Goal: Task Accomplishment & Management: Manage account settings

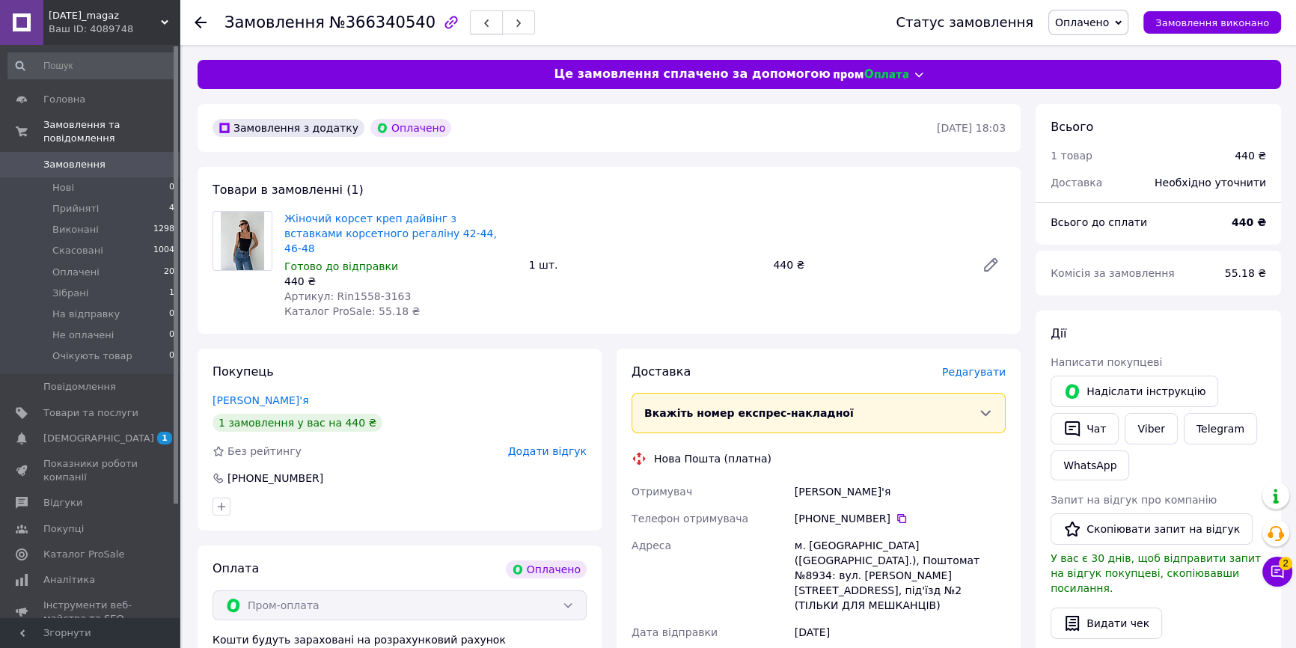
click at [470, 14] on button "button" at bounding box center [486, 22] width 33 height 24
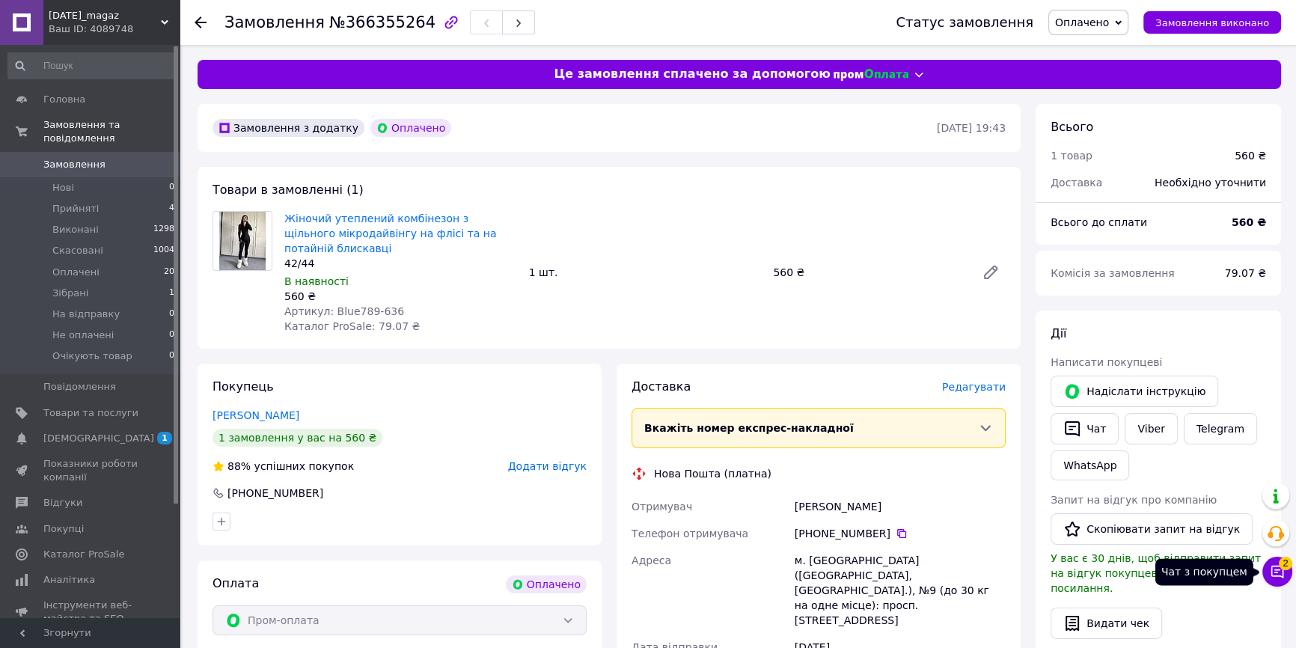
click at [1274, 574] on icon at bounding box center [1277, 571] width 15 height 15
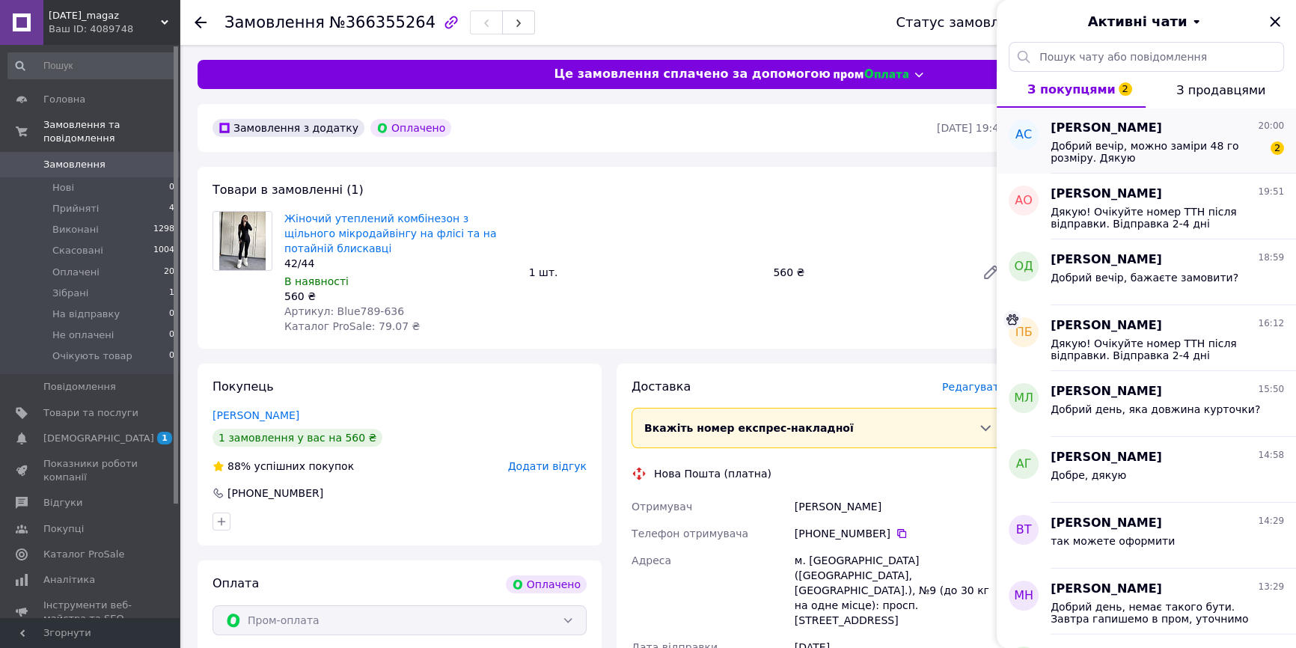
click at [1173, 142] on span "Добрий вечір, можно заміри 48 го розміру. Дякую" at bounding box center [1157, 152] width 213 height 24
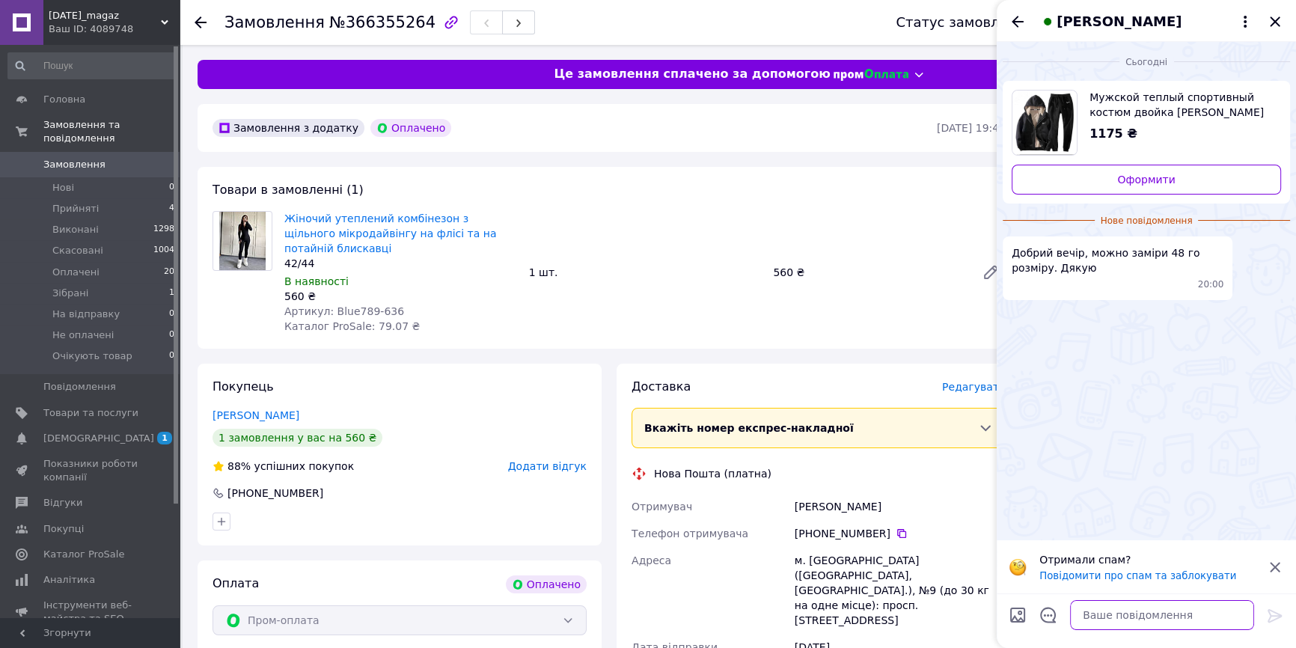
click at [1194, 611] on textarea at bounding box center [1162, 615] width 184 height 30
click at [1223, 621] on textarea "Добрий вечір, на жаль немає замірв" at bounding box center [1147, 615] width 214 height 30
type textarea "Добрий вечір, на жаль немає замірів"
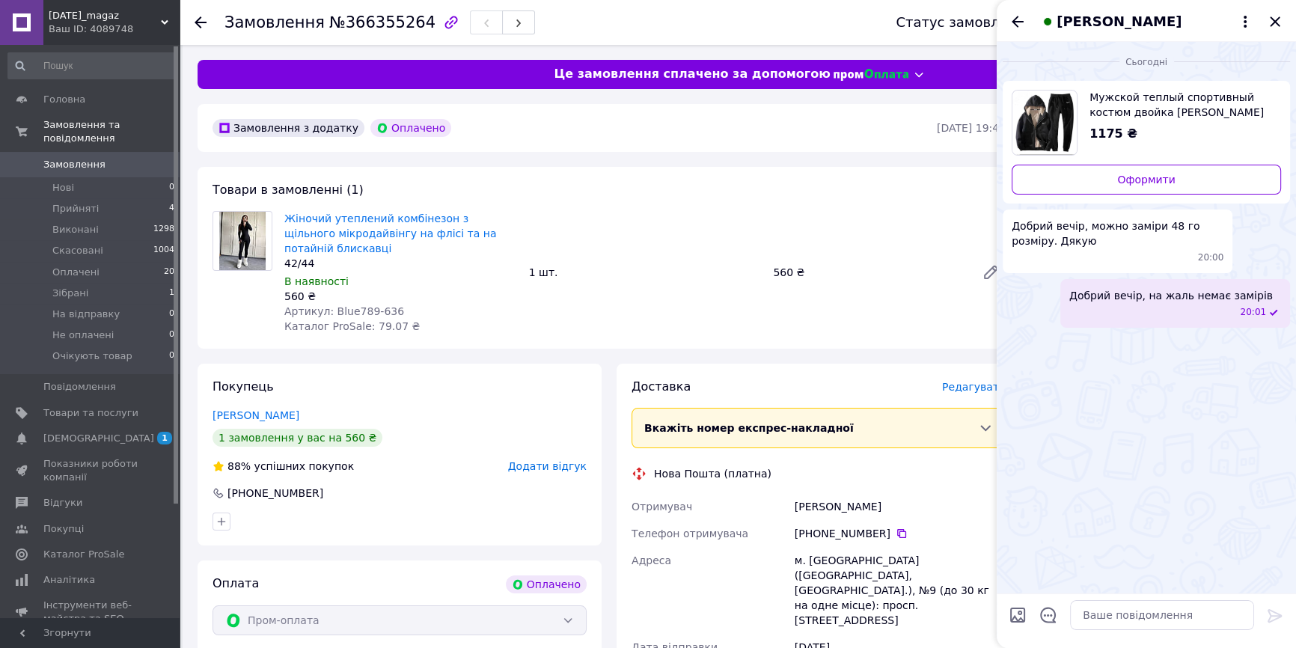
click at [1292, 20] on div "Анна Сердюк" at bounding box center [1146, 21] width 299 height 42
click at [1280, 15] on icon "Закрити" at bounding box center [1275, 22] width 18 height 18
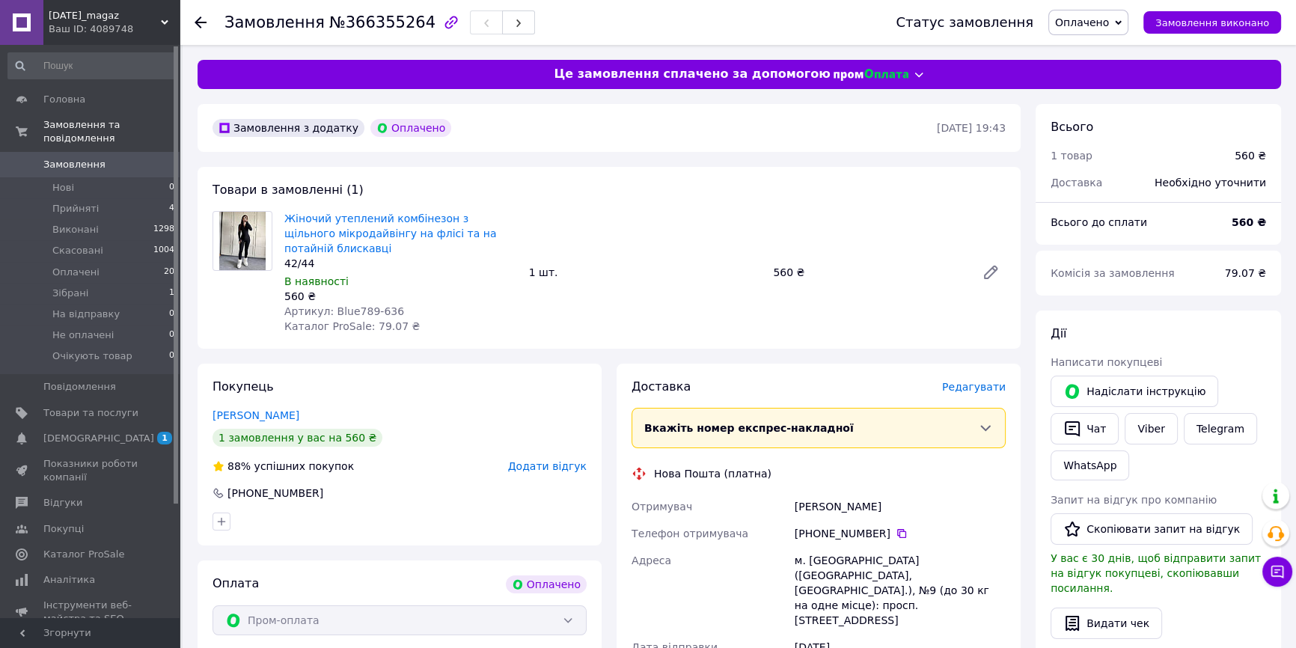
click at [144, 158] on span "0" at bounding box center [158, 164] width 41 height 13
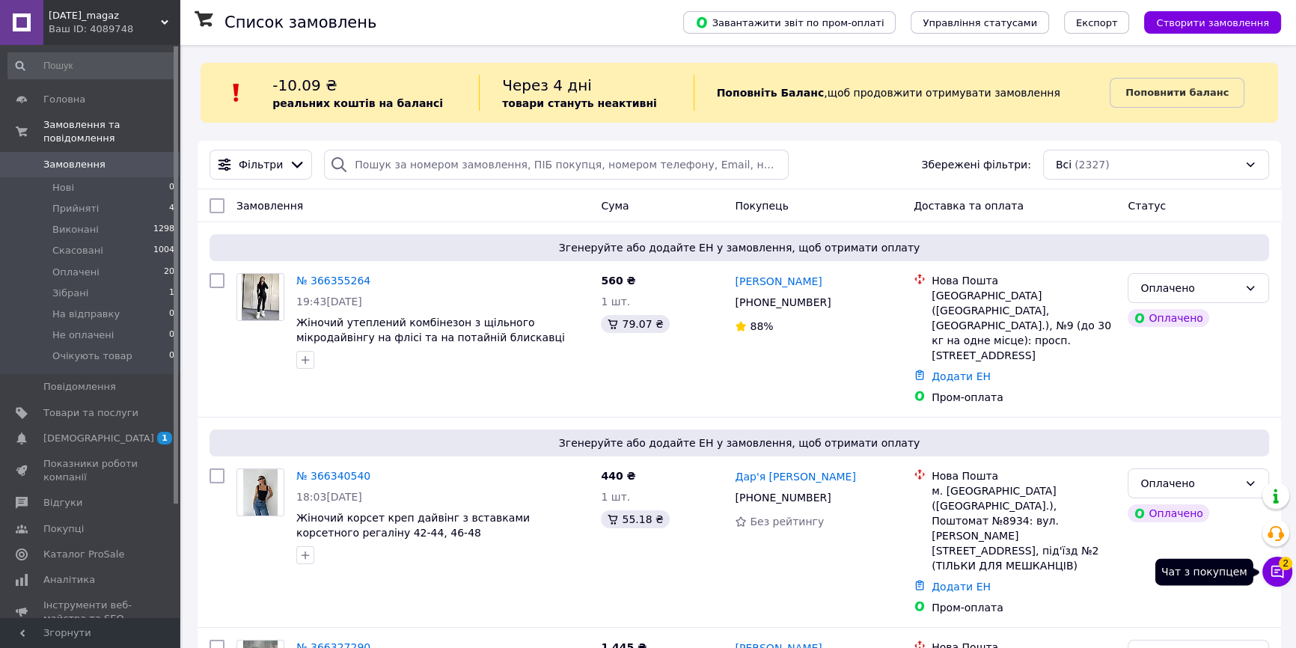
click at [1292, 569] on button "Чат з покупцем 2" at bounding box center [1277, 572] width 30 height 30
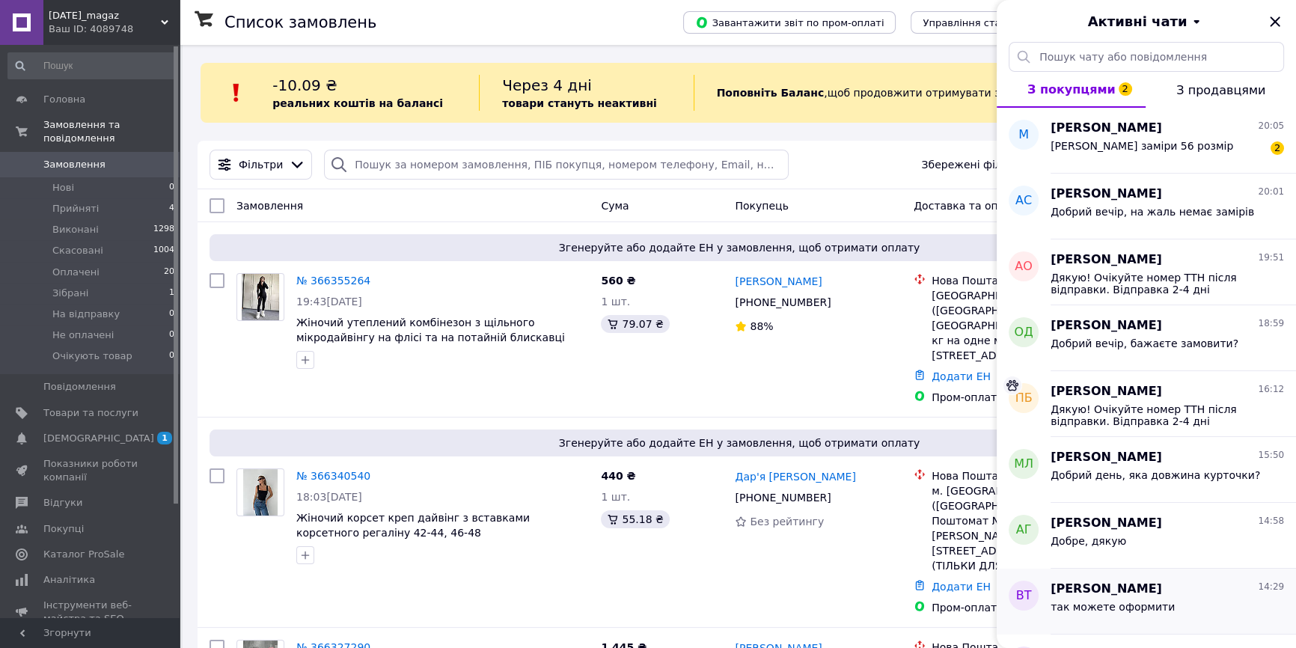
click at [1282, 569] on div "Виктория Тильг 14:29 так можете оформити" at bounding box center [1173, 602] width 245 height 66
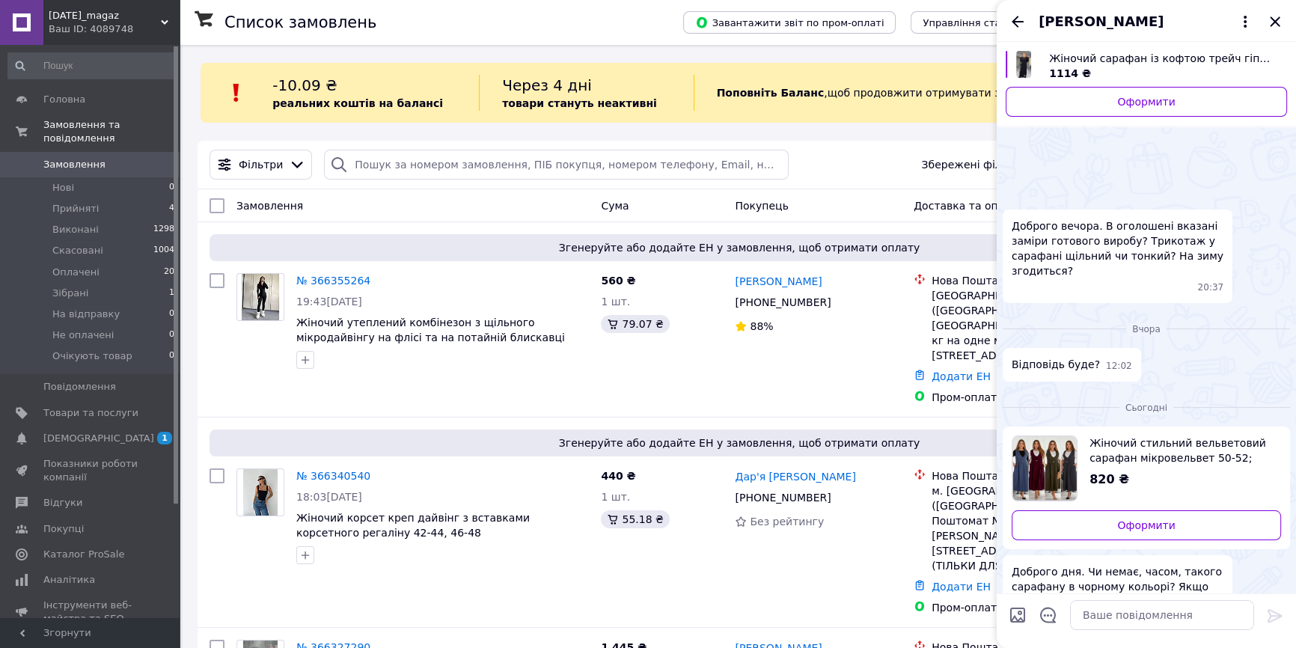
scroll to position [156, 0]
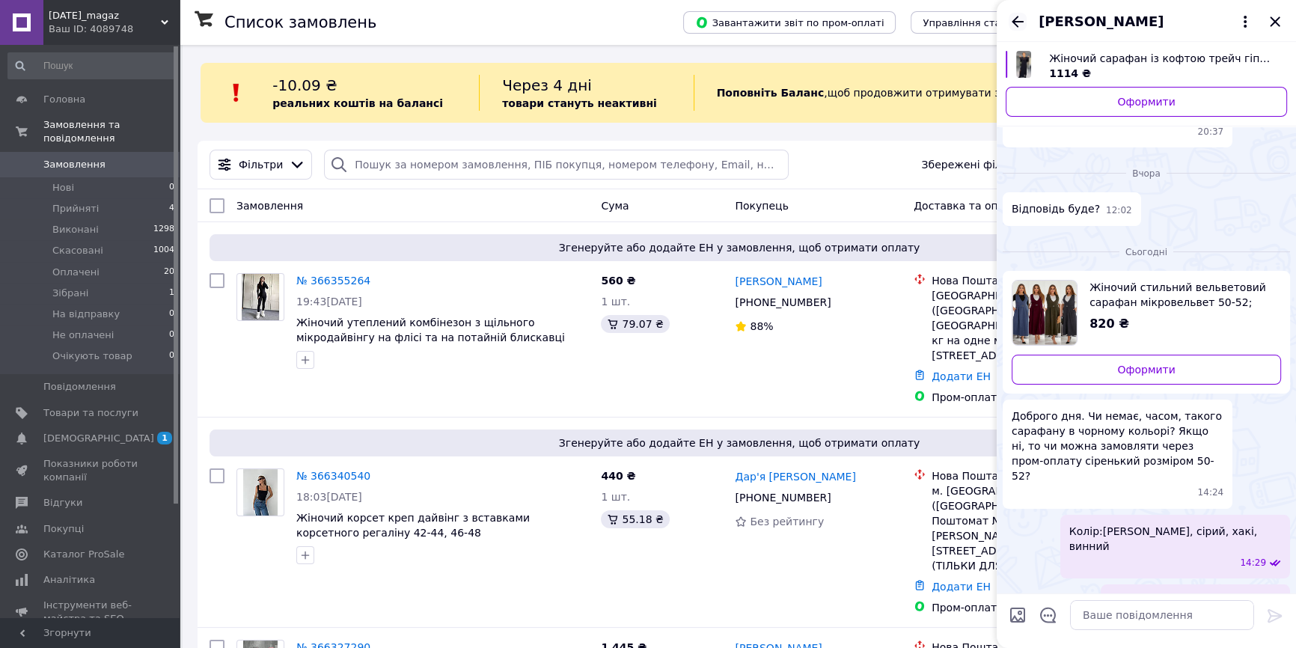
click at [1018, 15] on icon "Назад" at bounding box center [1018, 22] width 18 height 18
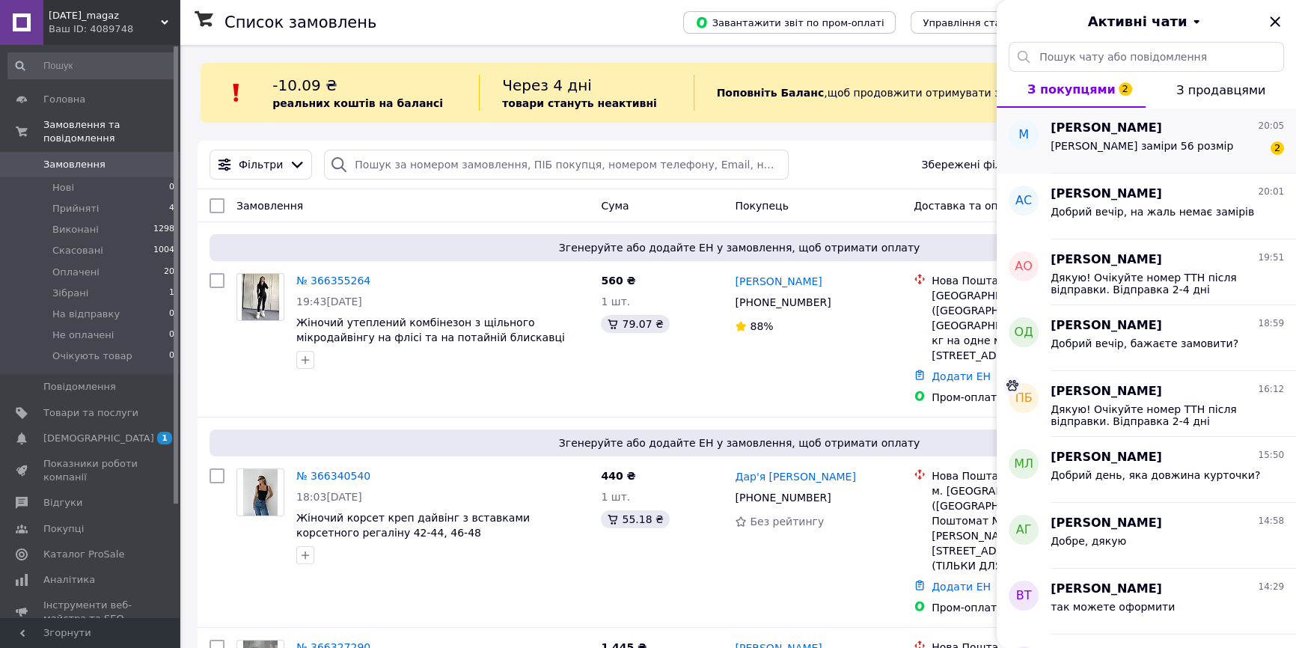
click at [1183, 160] on div "Михайленко Катерина 20:05 Які заміри 56 розмір 2" at bounding box center [1173, 141] width 245 height 66
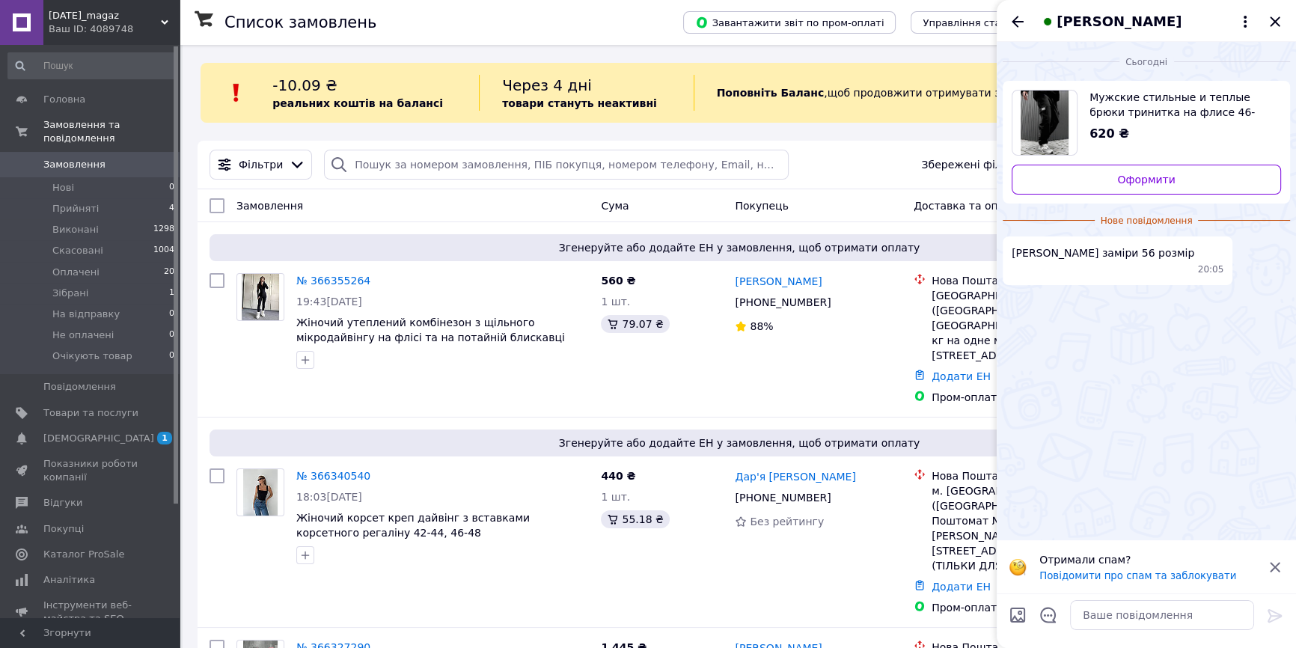
click at [1163, 112] on span "Мужские стильные и теплые брюки тринитка на флисе 46-48, 50-52, 54-56" at bounding box center [1179, 105] width 180 height 30
click at [1122, 620] on textarea at bounding box center [1162, 615] width 184 height 30
type textarea "Добрий вечір"
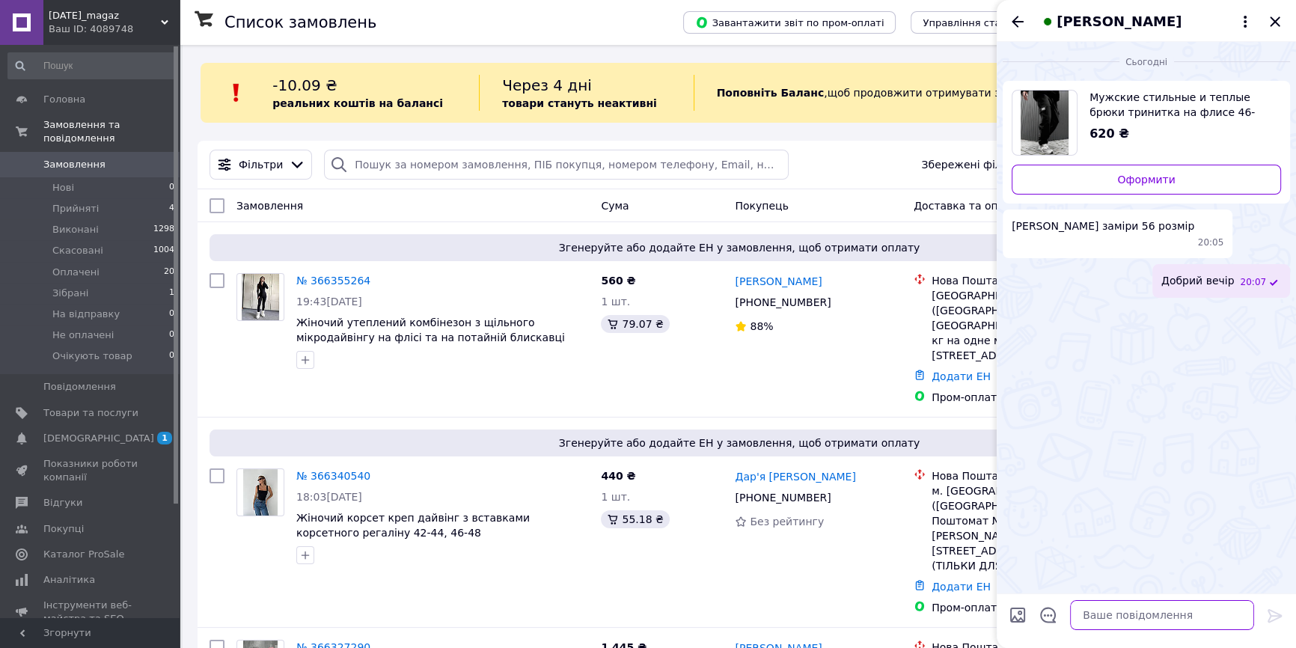
paste textarea "Заміри✅ ▪️46-48 ОС до 102 см Довжина 100 см Крокова 75 см ▪️50-52 ОС до 106 см …"
type textarea "Заміри✅ ▪️46-48 ОС до 102 см Довжина 100 см Крокова 75 см ▪️50-52 ОС до 106 см …"
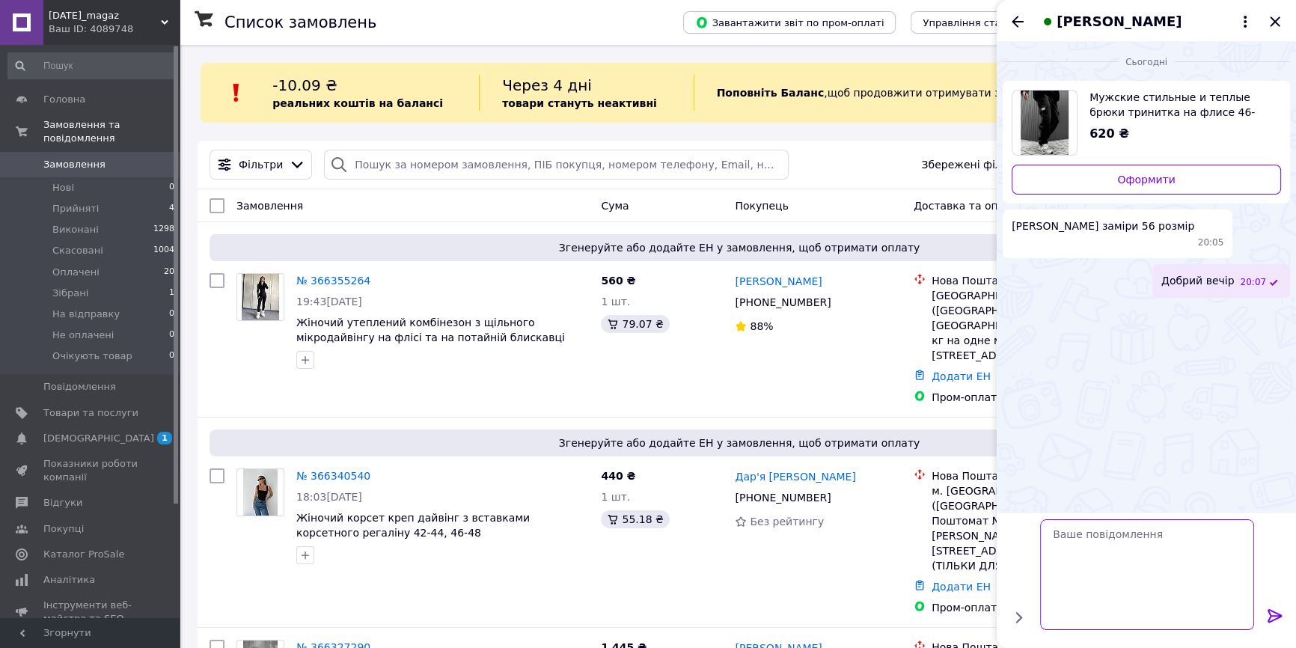
scroll to position [0, 0]
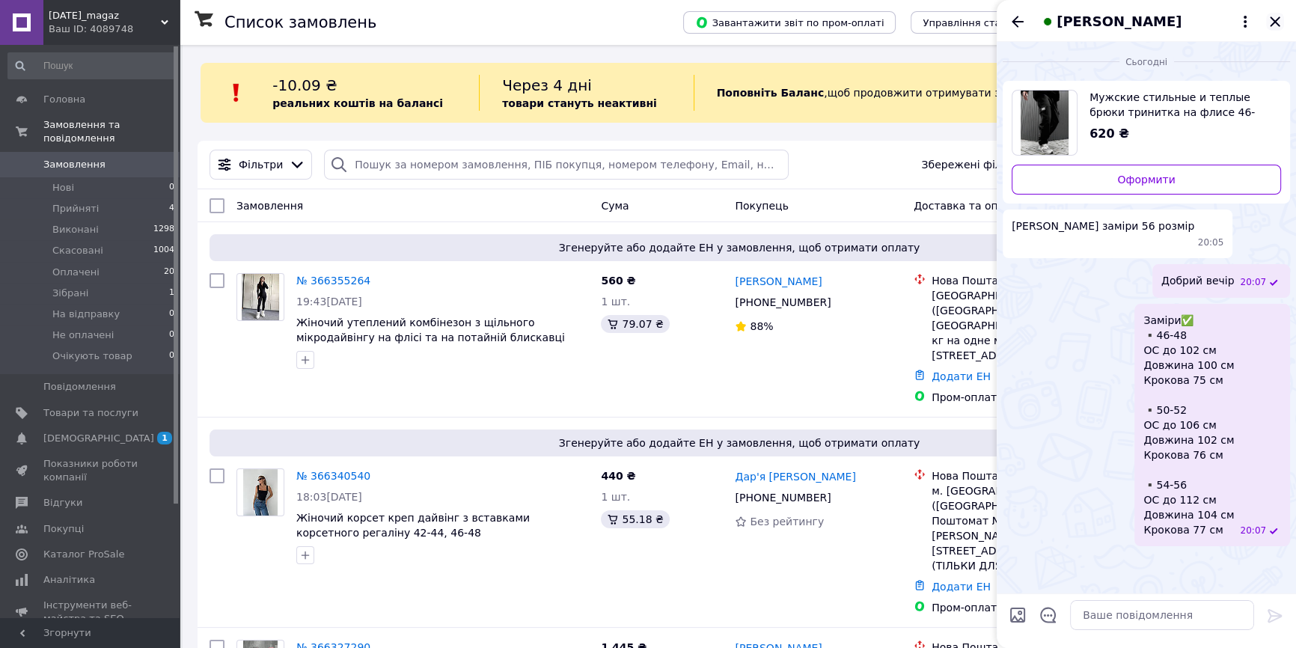
click at [1276, 13] on icon "Закрити" at bounding box center [1275, 22] width 18 height 18
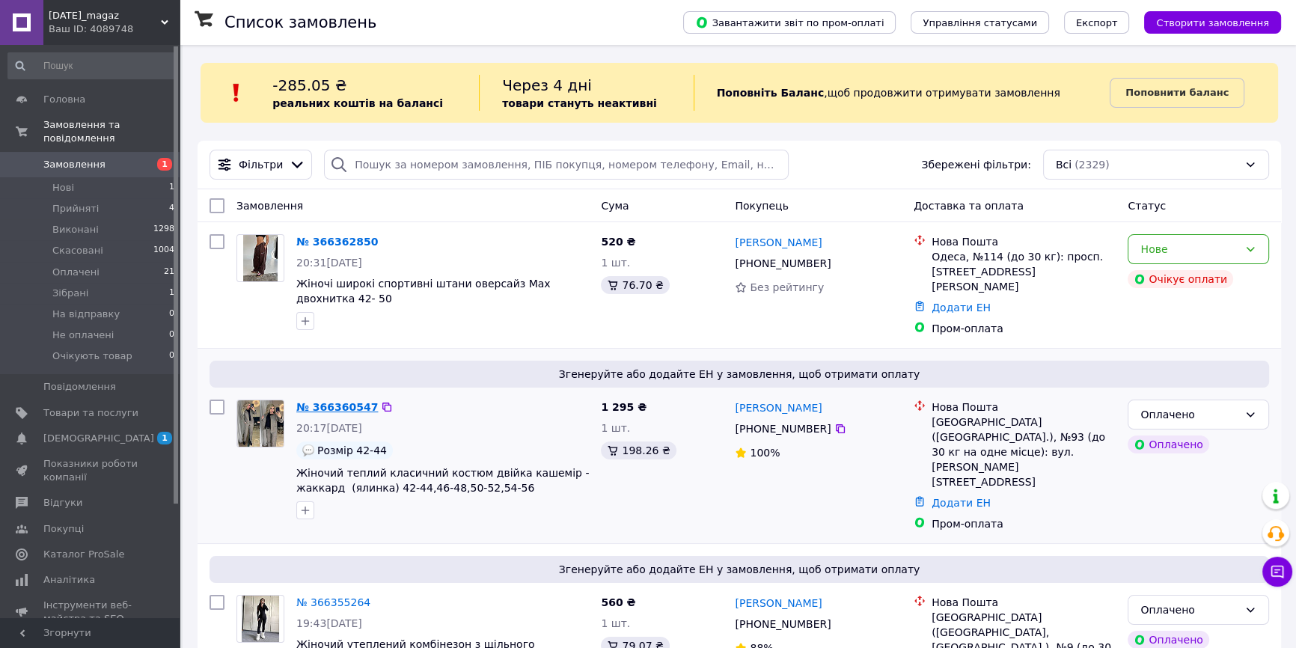
click at [350, 401] on link "№ 366360547" at bounding box center [337, 407] width 82 height 12
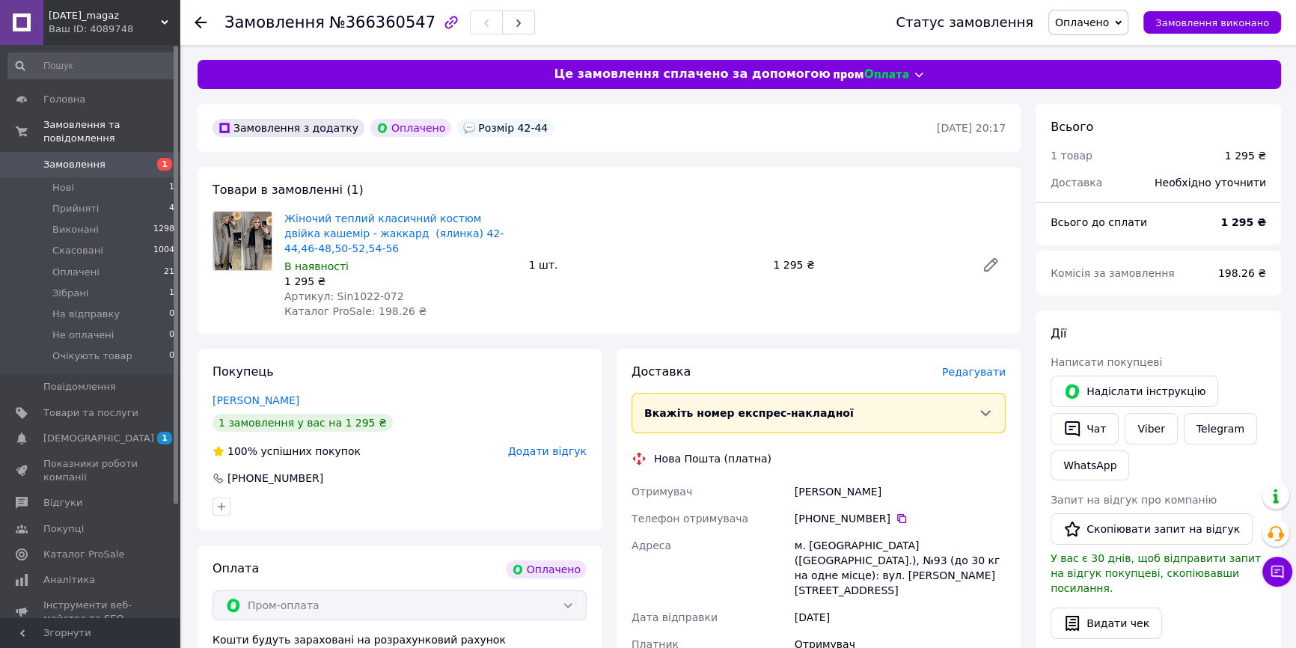
click at [159, 158] on span "1" at bounding box center [164, 164] width 15 height 13
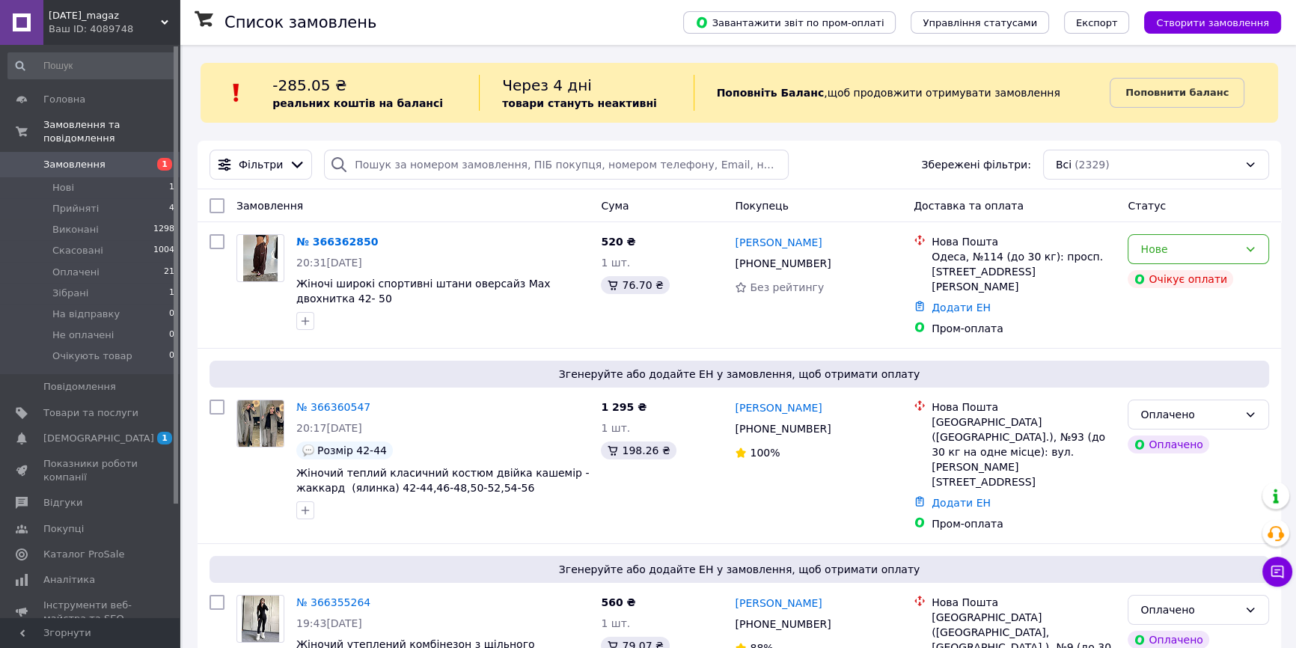
click at [341, 157] on div at bounding box center [339, 165] width 30 height 30
click at [338, 244] on link "№ 366362850" at bounding box center [337, 242] width 82 height 12
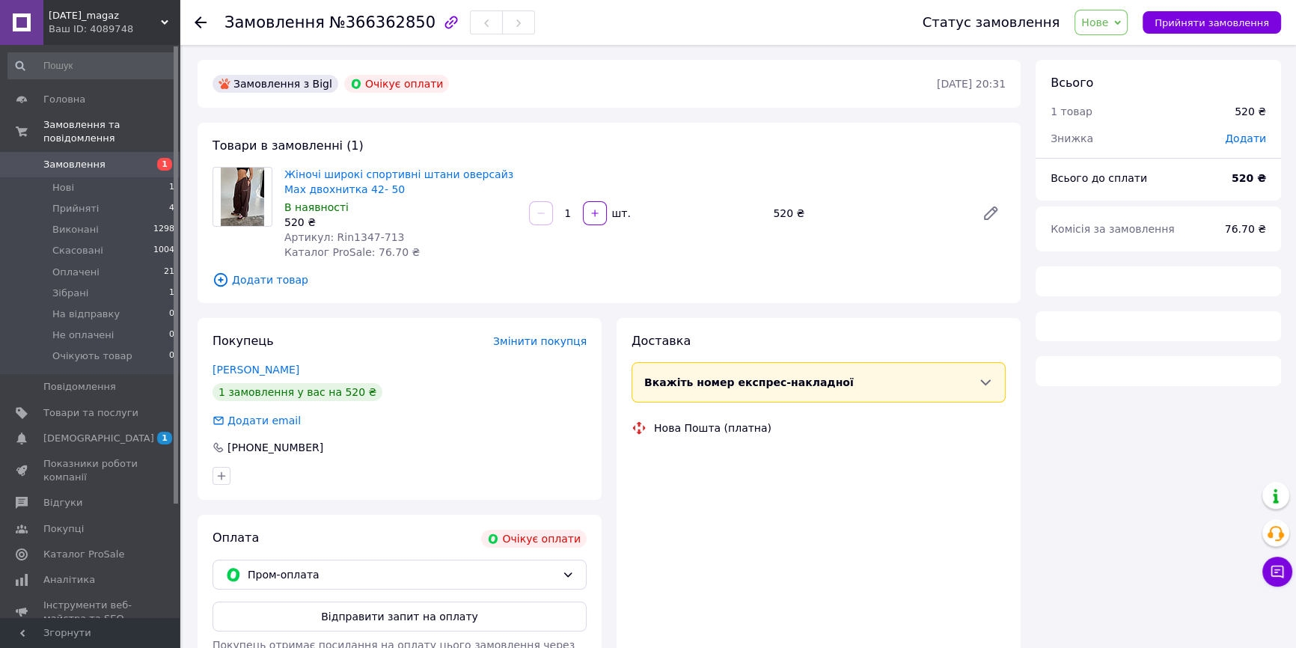
click at [1113, 30] on span "Нове" at bounding box center [1101, 22] width 53 height 25
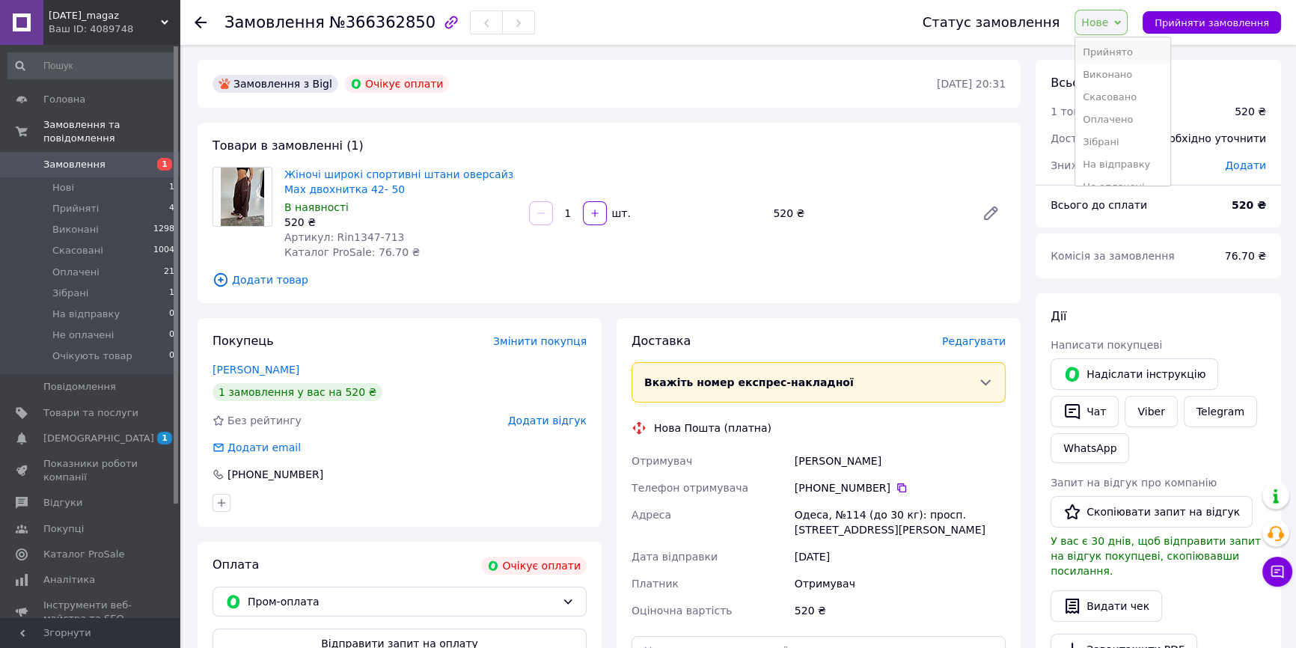
click at [1119, 49] on li "Прийнято" at bounding box center [1122, 52] width 95 height 22
click at [1139, 406] on link "Viber" at bounding box center [1151, 411] width 52 height 31
click at [140, 158] on span "1" at bounding box center [158, 164] width 41 height 13
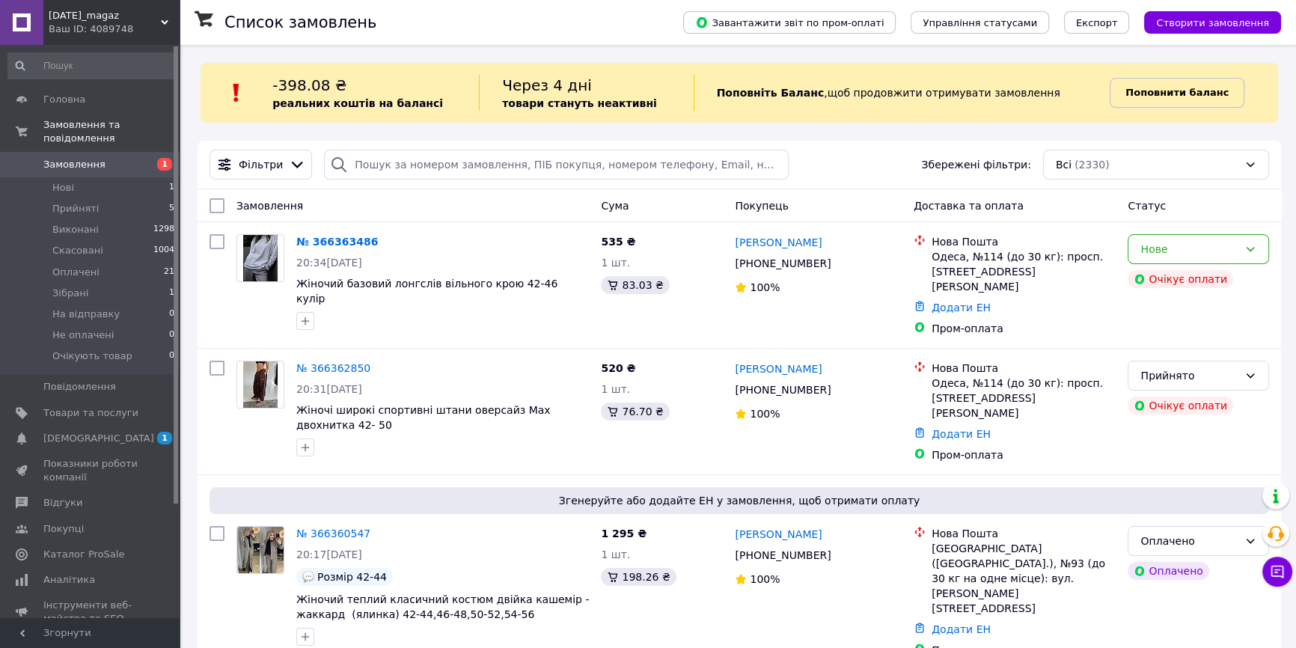
click at [1164, 87] on b "Поповнити баланс" at bounding box center [1176, 92] width 103 height 11
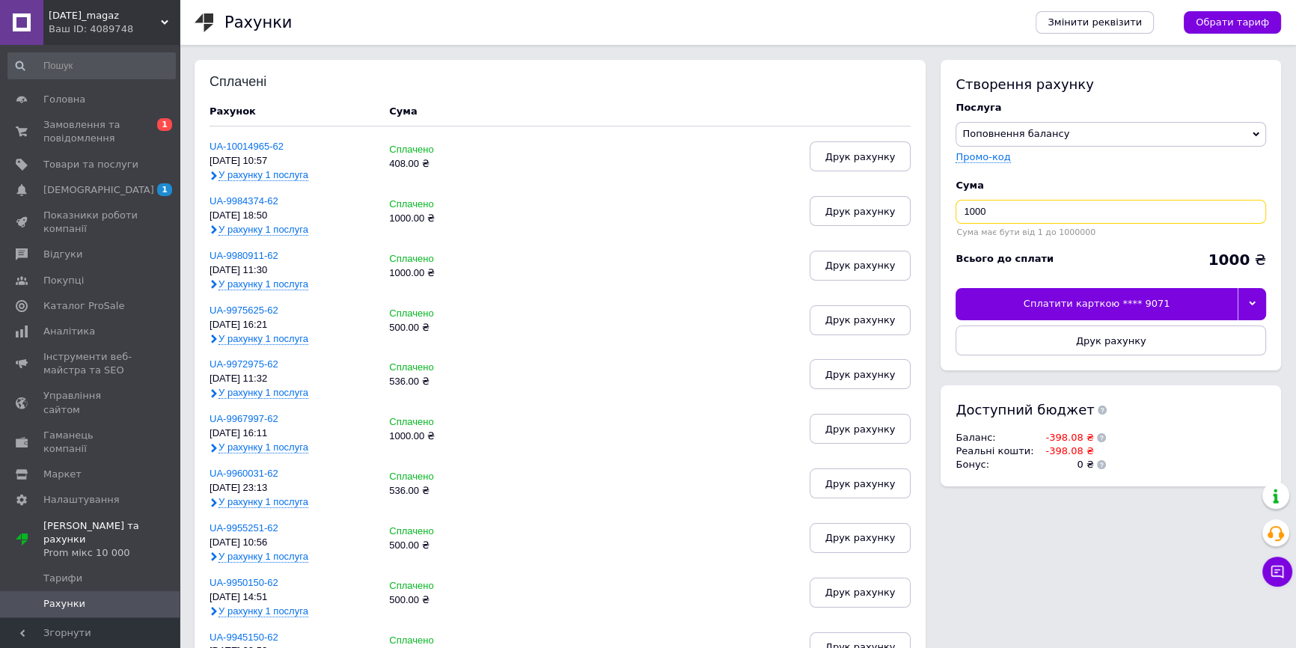
click at [998, 213] on input "1000" at bounding box center [1111, 212] width 311 height 24
type input "747"
click at [1244, 294] on div at bounding box center [1252, 303] width 28 height 31
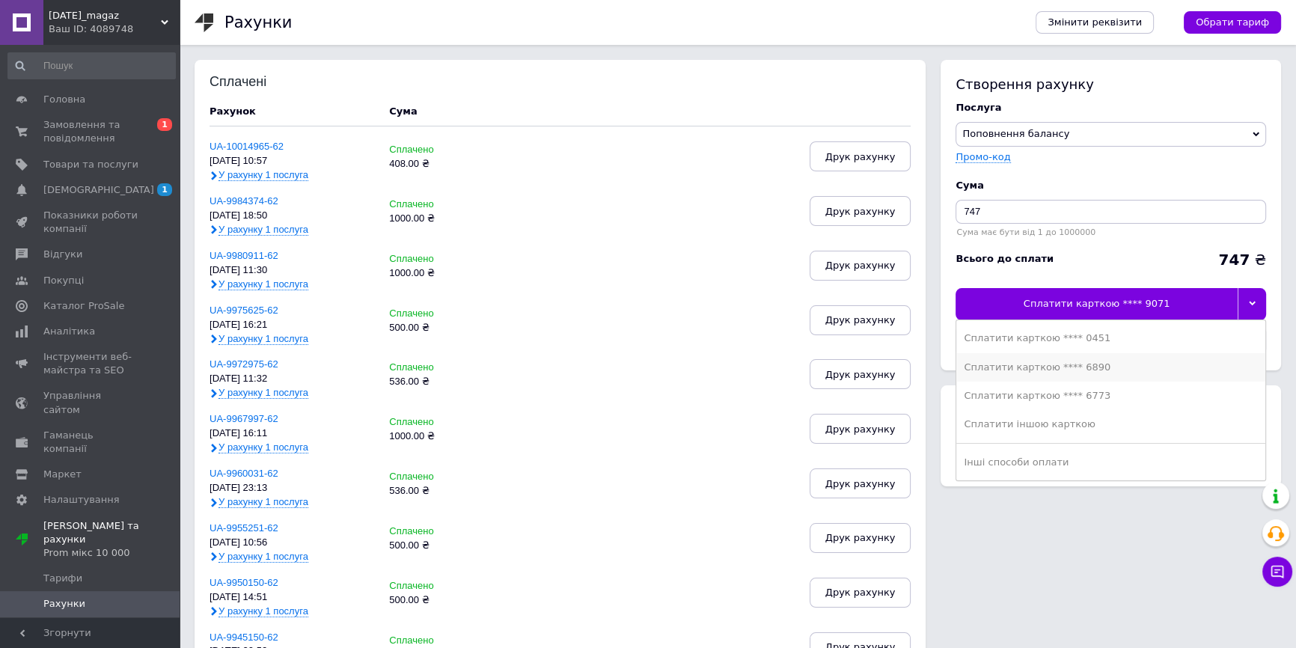
click at [1089, 371] on div "Сплатити карткою **** 6890" at bounding box center [1111, 367] width 294 height 13
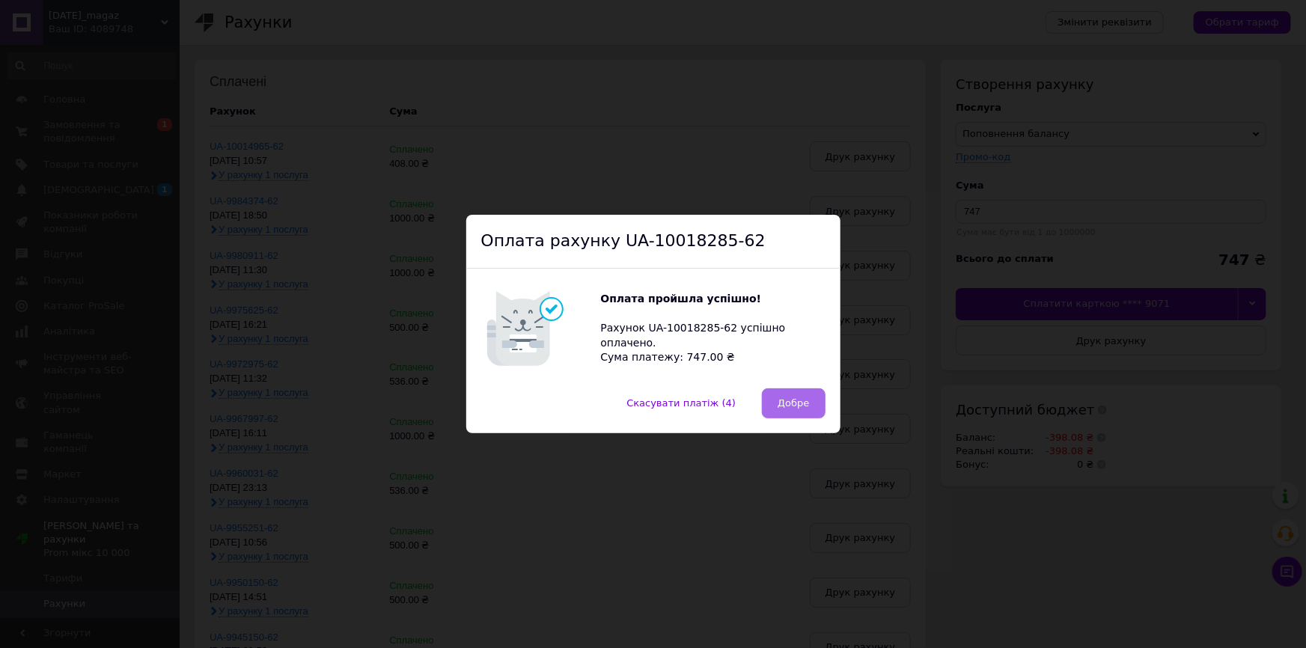
click at [816, 397] on button "Добре" at bounding box center [793, 403] width 63 height 30
